Goal: Task Accomplishment & Management: Manage account settings

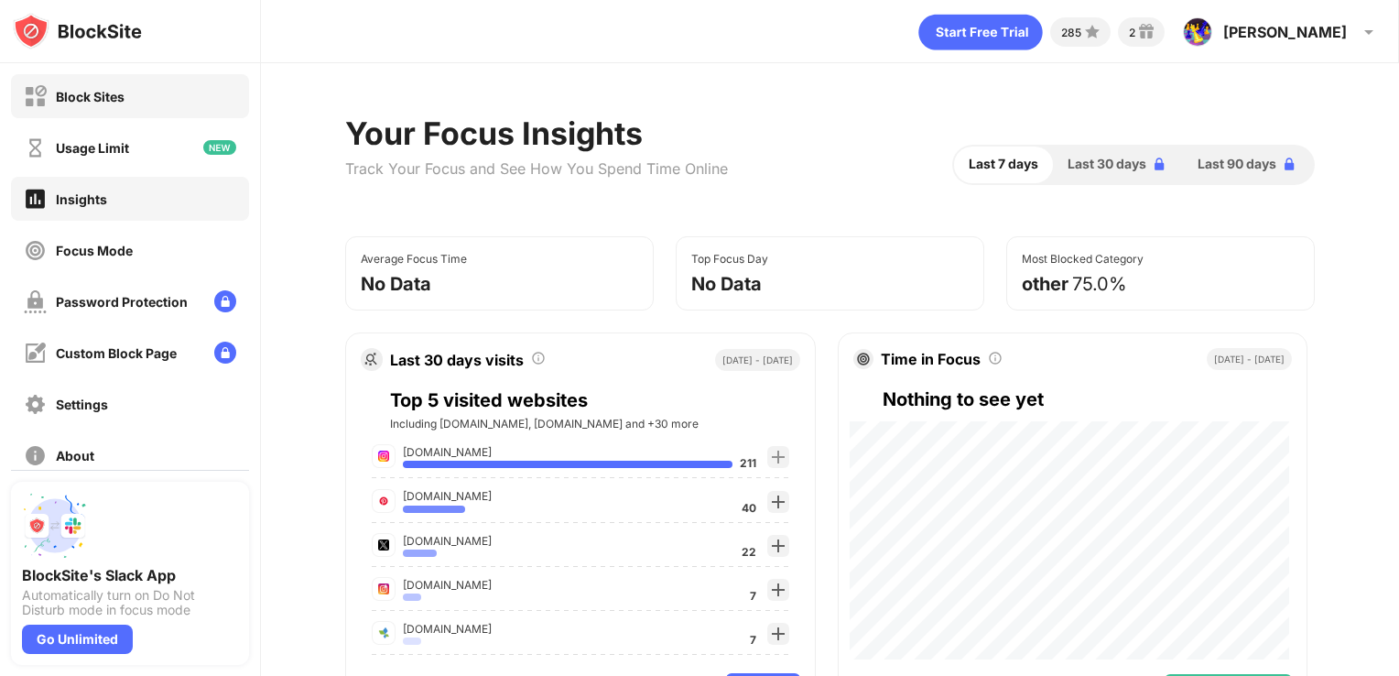
click at [114, 101] on div "Block Sites" at bounding box center [90, 97] width 69 height 16
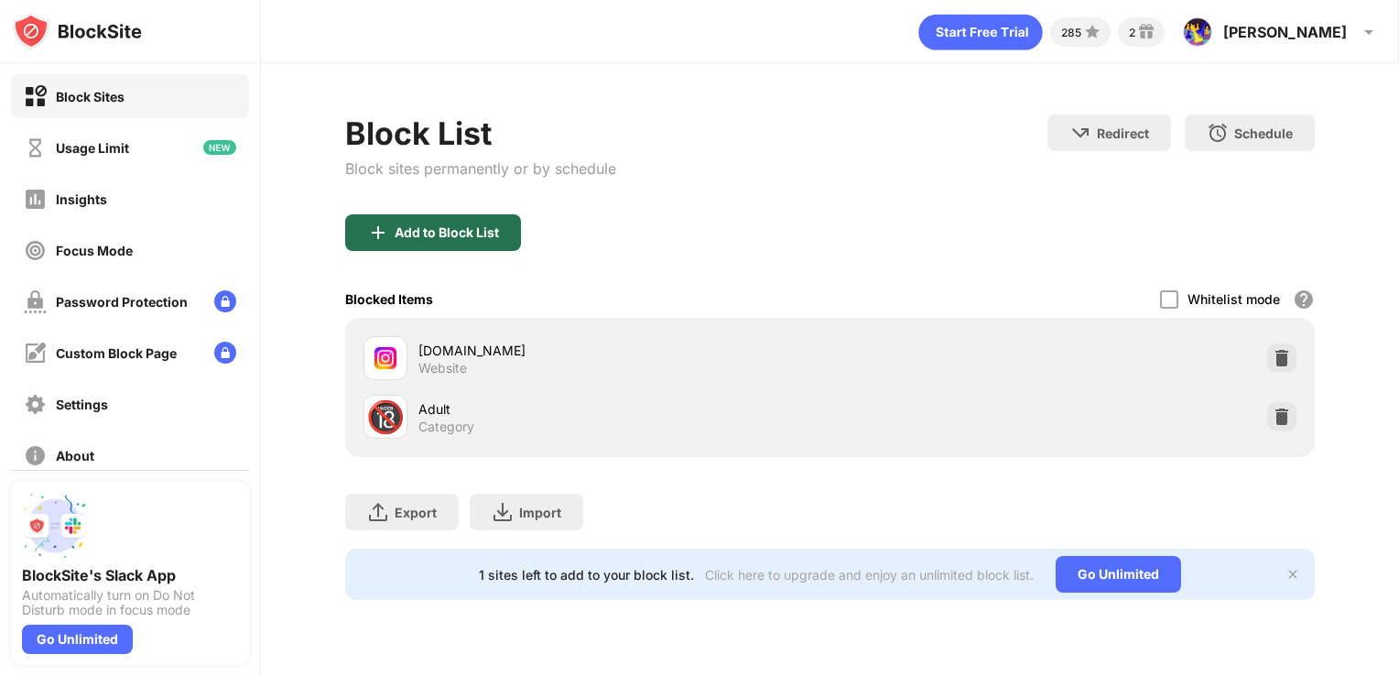
click at [498, 225] on div "Add to Block List" at bounding box center [433, 232] width 176 height 37
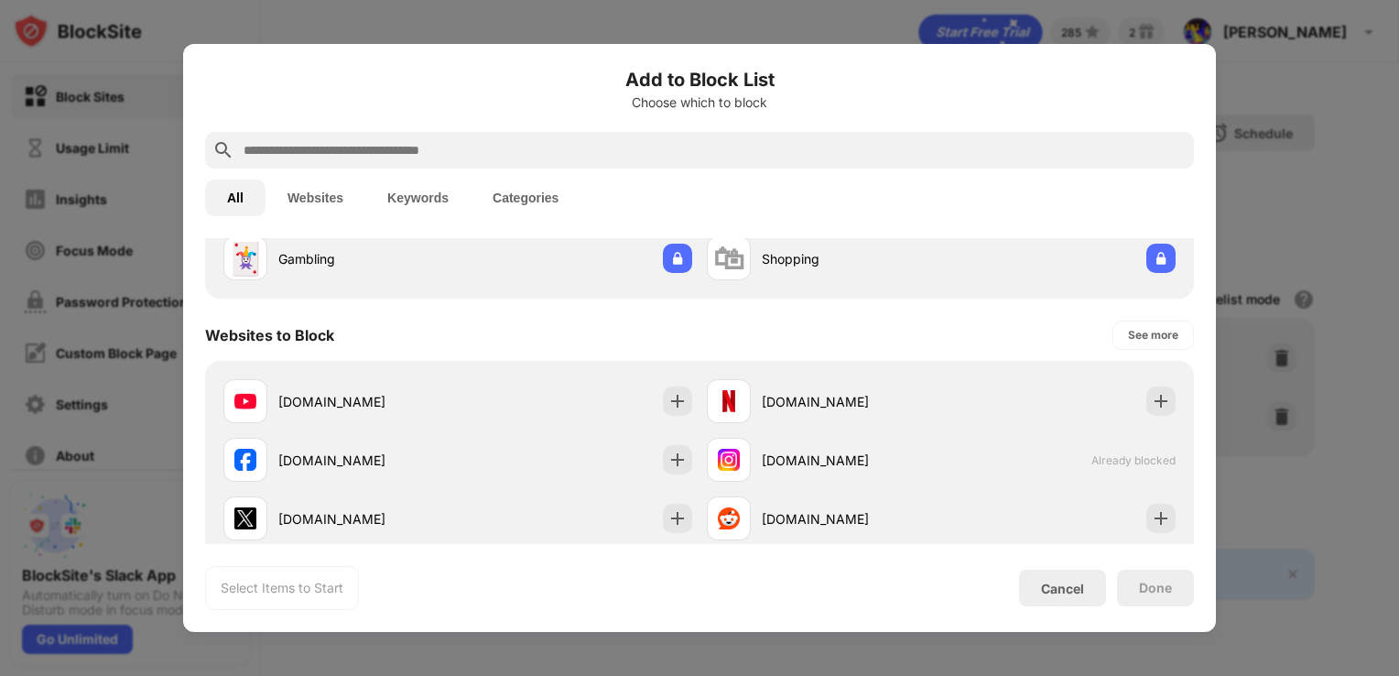
scroll to position [198, 0]
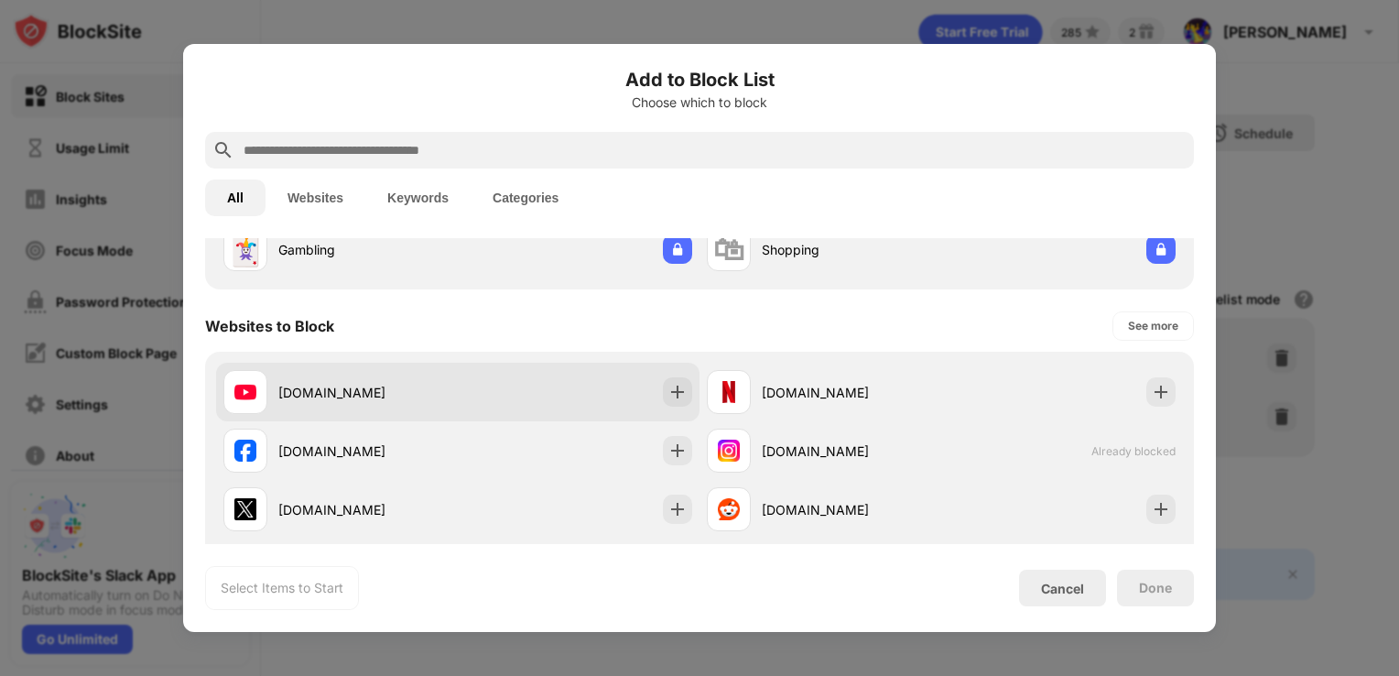
click at [532, 383] on div "[DOMAIN_NAME]" at bounding box center [457, 392] width 483 height 59
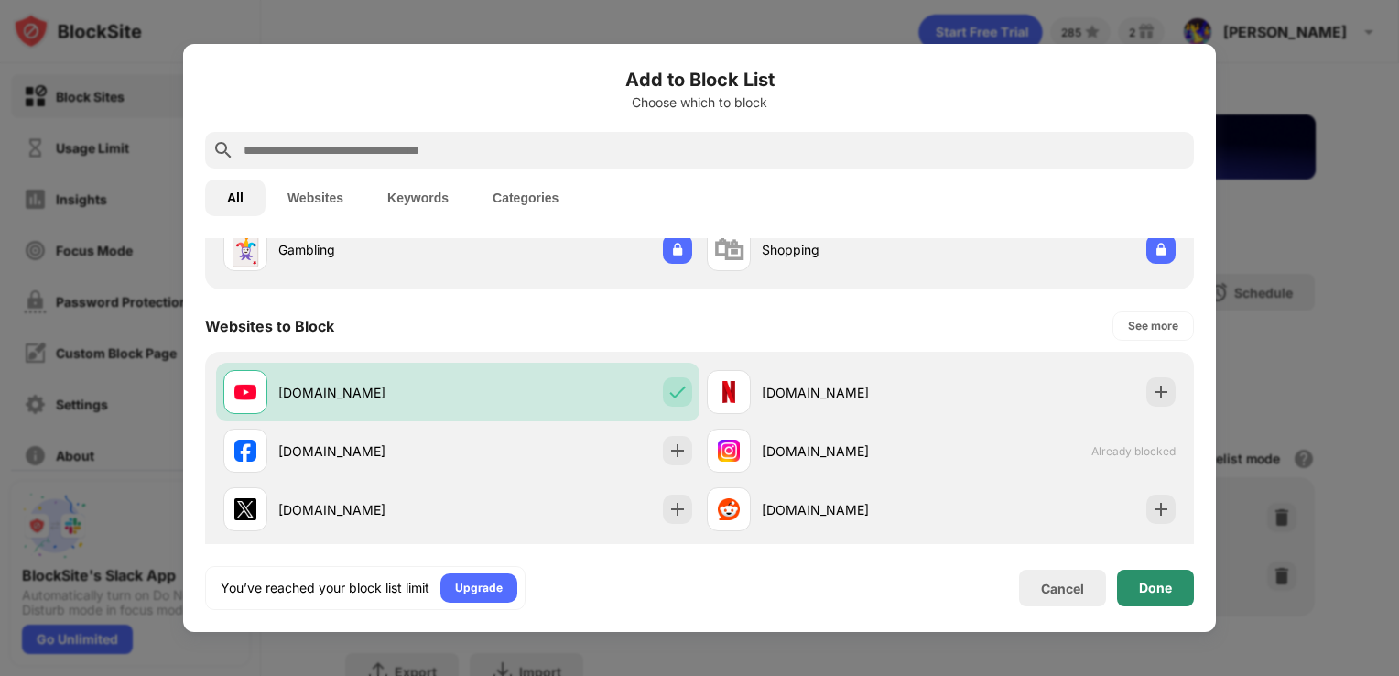
scroll to position [0, 0]
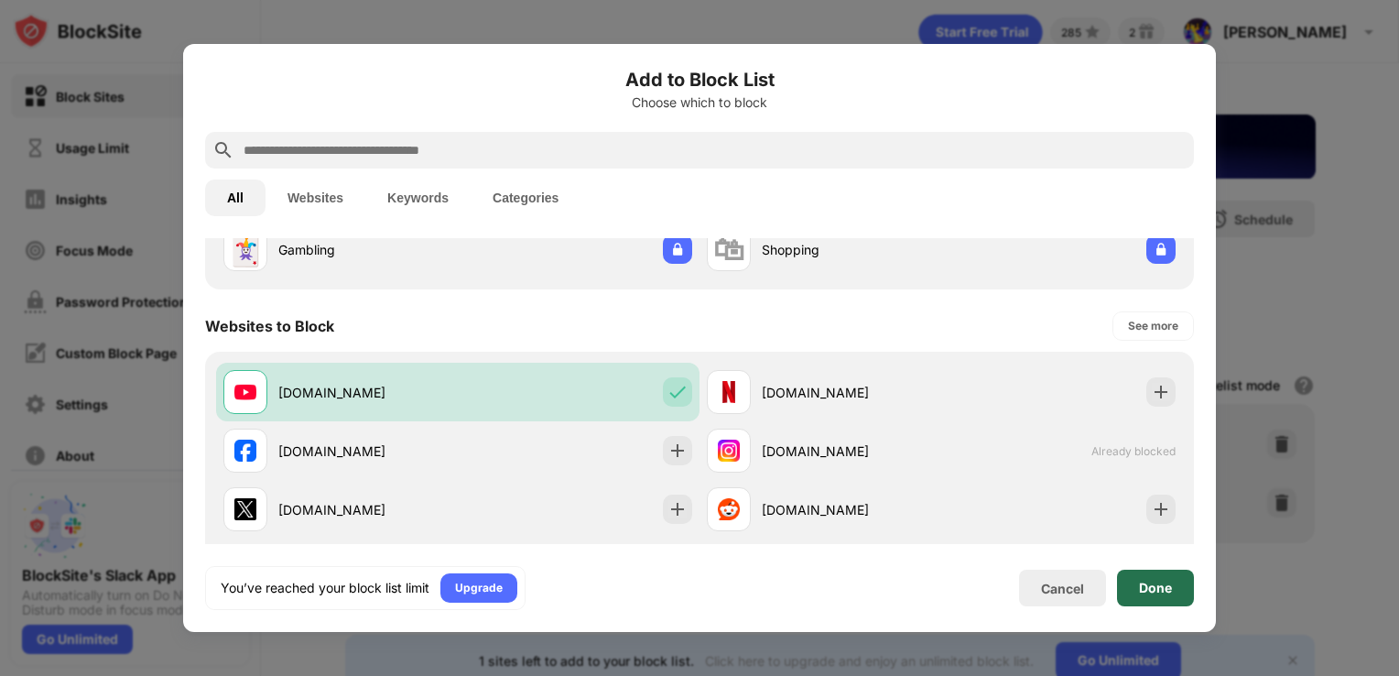
click at [1131, 581] on div "Done" at bounding box center [1155, 588] width 77 height 37
